Goal: Entertainment & Leisure: Consume media (video, audio)

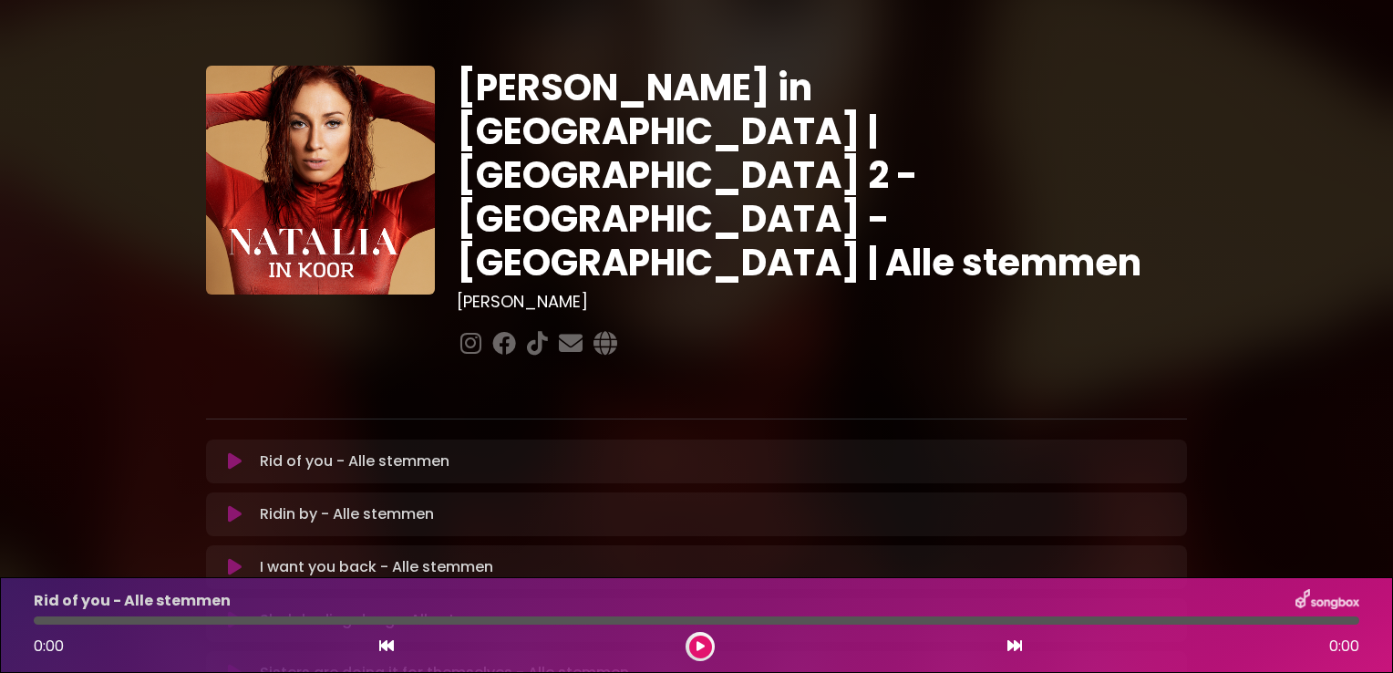
click at [226, 452] on button at bounding box center [235, 461] width 36 height 18
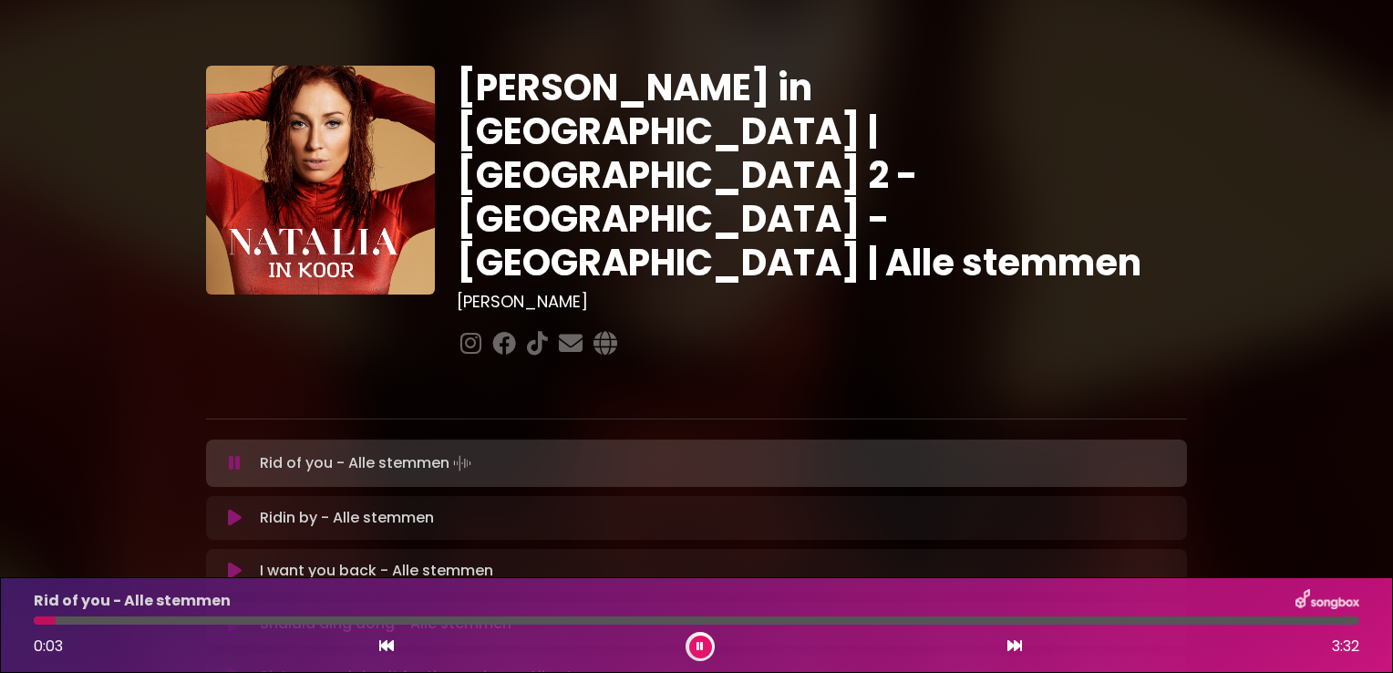
click at [233, 454] on icon at bounding box center [235, 463] width 12 height 18
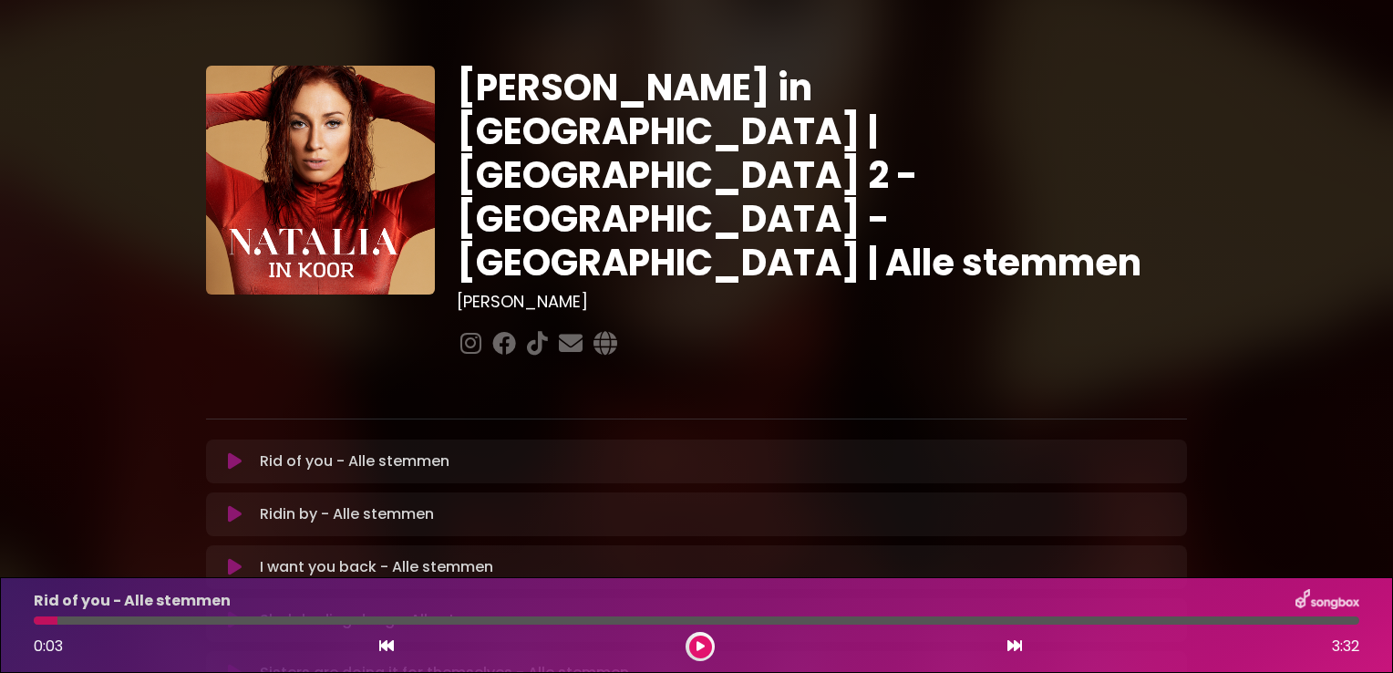
click at [233, 452] on icon at bounding box center [235, 461] width 14 height 18
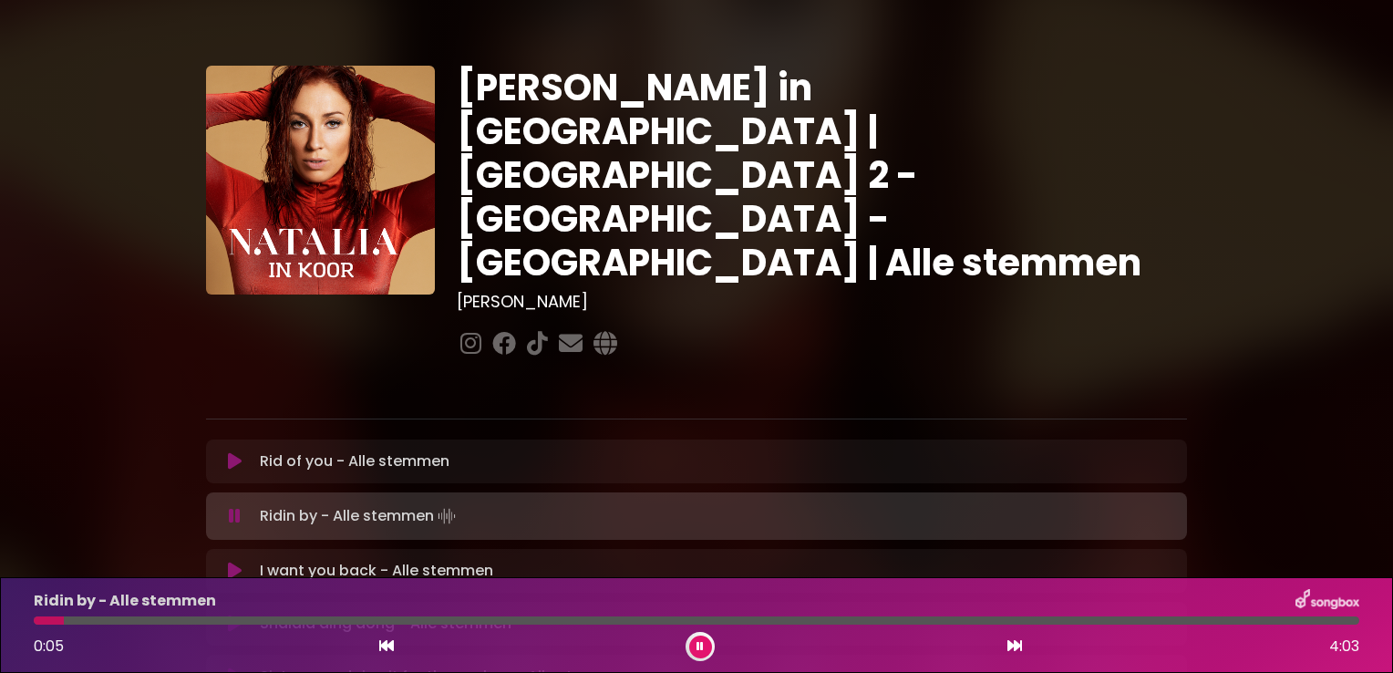
click at [706, 647] on button at bounding box center [700, 647] width 23 height 23
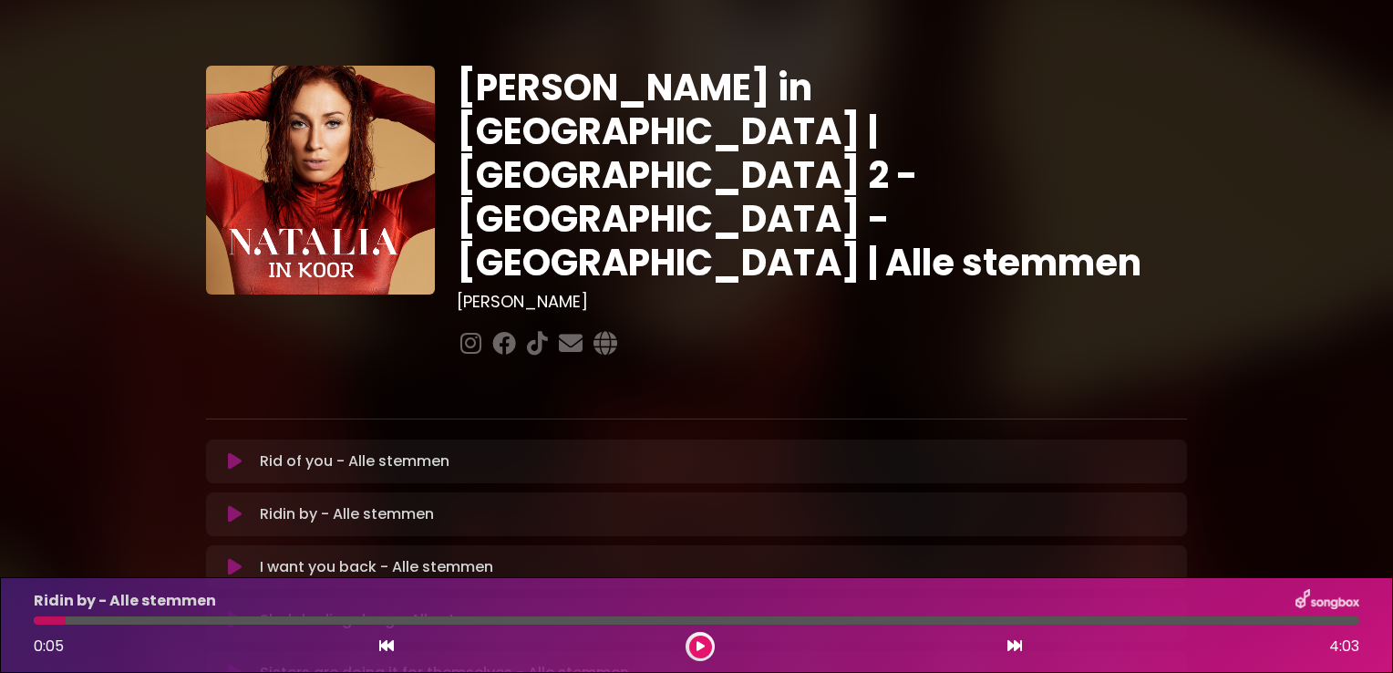
click at [232, 452] on icon at bounding box center [235, 461] width 14 height 18
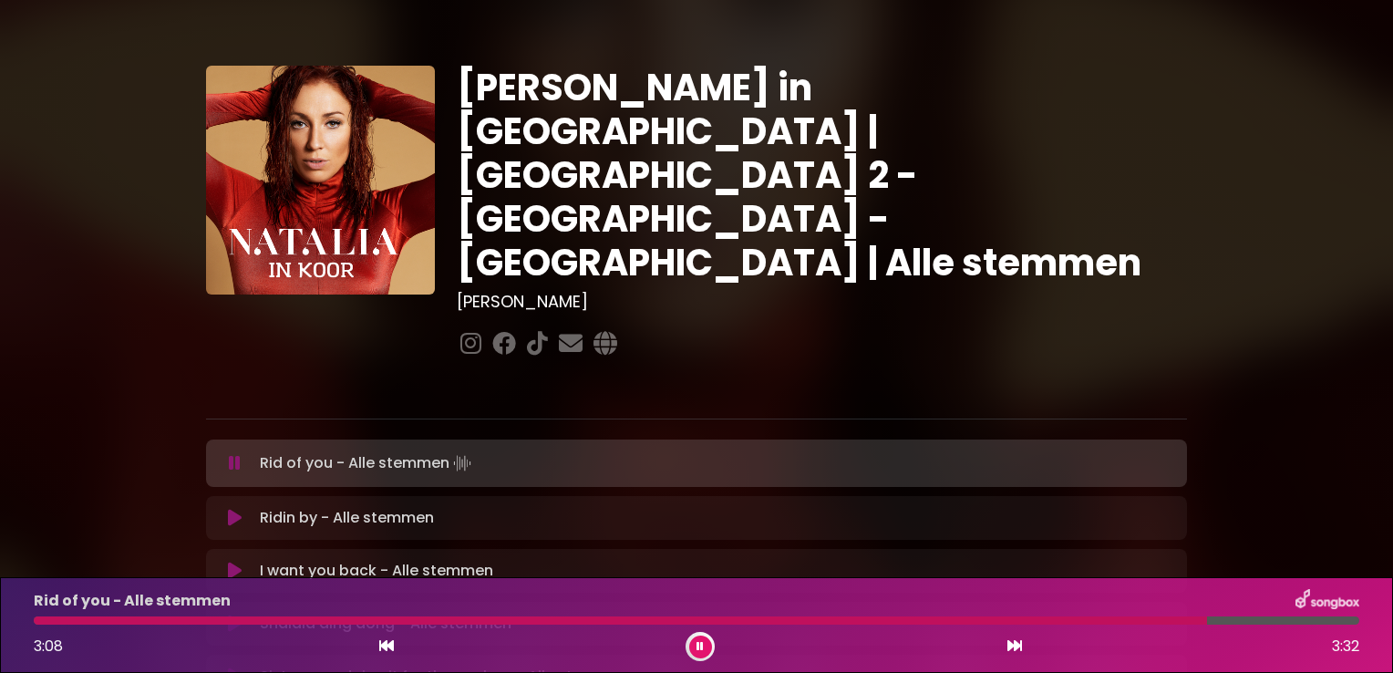
click at [766, 617] on div at bounding box center [621, 620] width 1174 height 8
click at [700, 647] on icon at bounding box center [700, 646] width 7 height 11
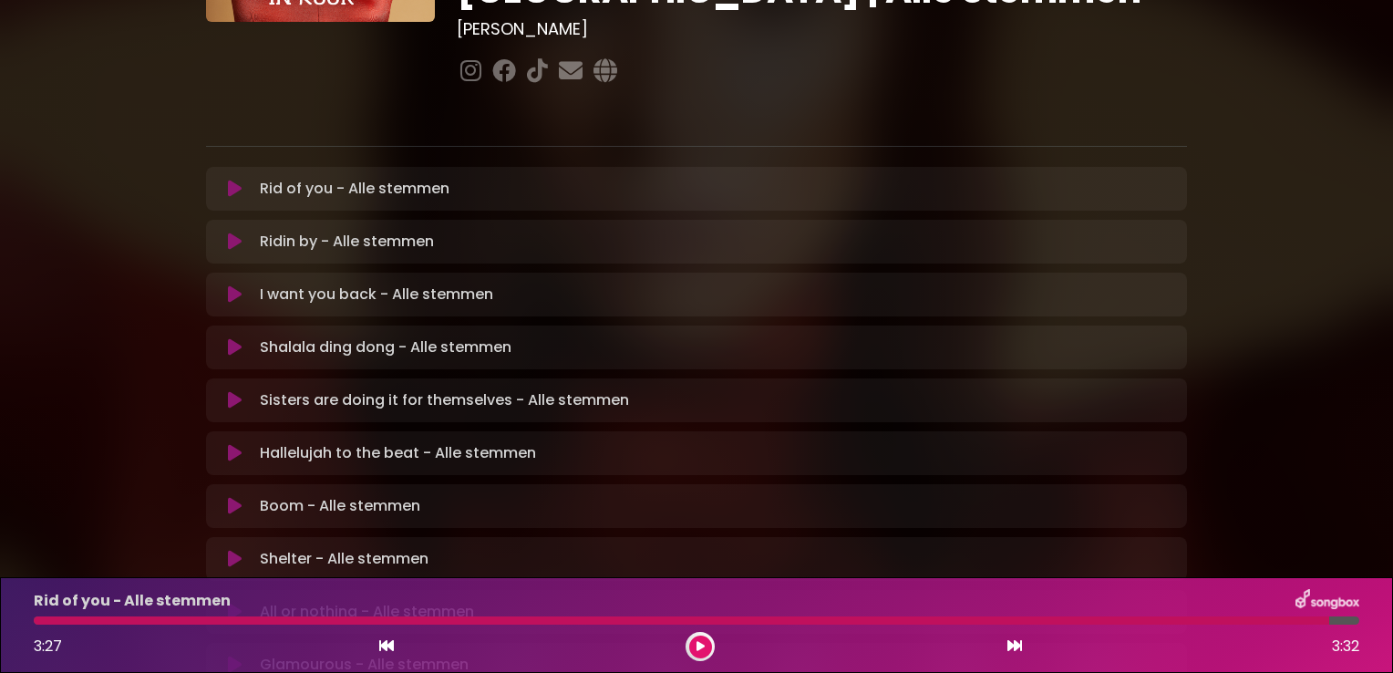
scroll to position [274, 0]
click at [238, 337] on icon at bounding box center [235, 346] width 14 height 18
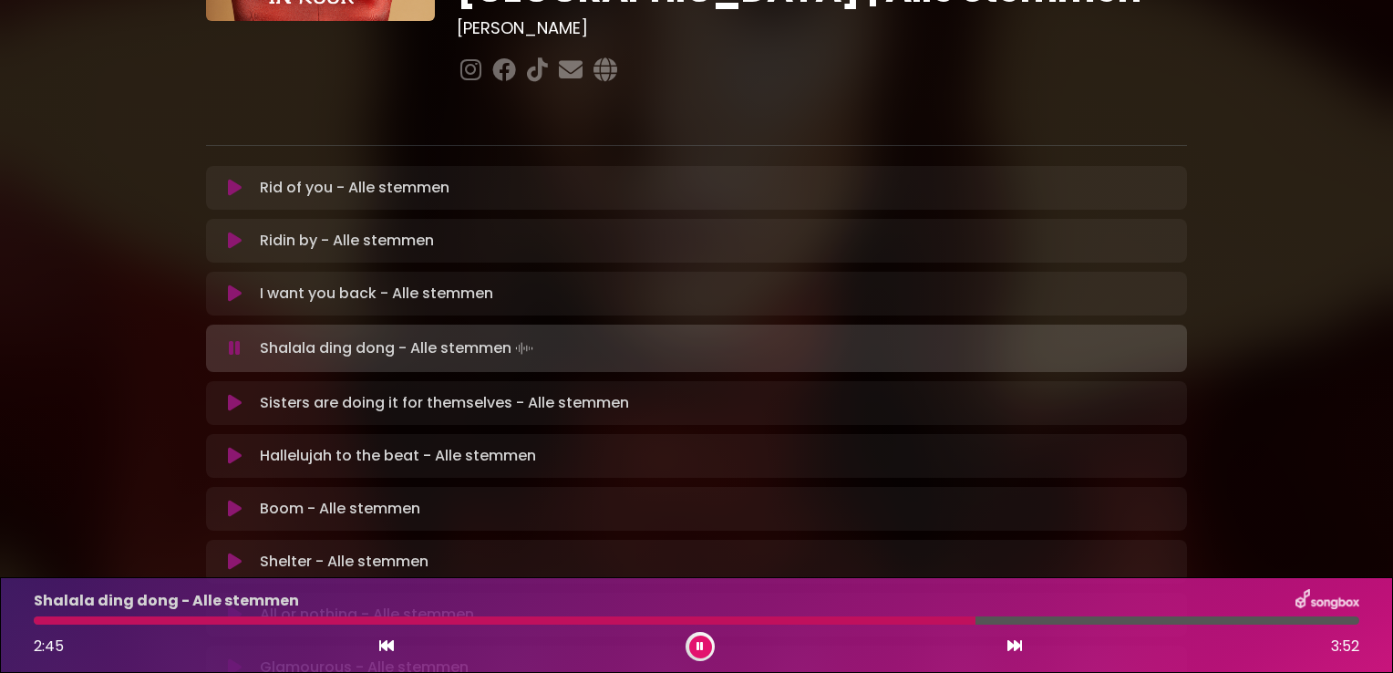
click at [757, 615] on div "Shalala ding dong - Alle stemmen 2:45 3:52" at bounding box center [697, 625] width 1348 height 72
click at [991, 616] on div at bounding box center [580, 620] width 1092 height 8
click at [698, 649] on icon at bounding box center [700, 646] width 7 height 11
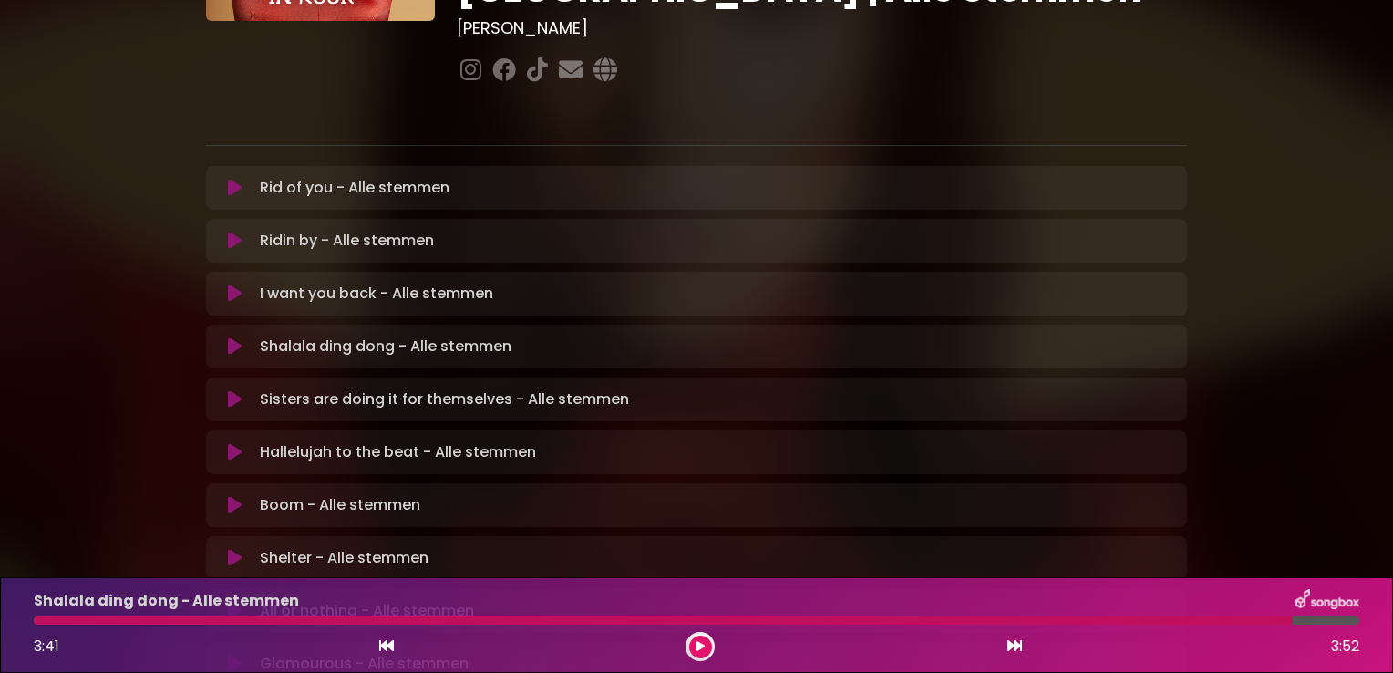
click at [234, 390] on icon at bounding box center [235, 399] width 14 height 18
